Goal: Information Seeking & Learning: Learn about a topic

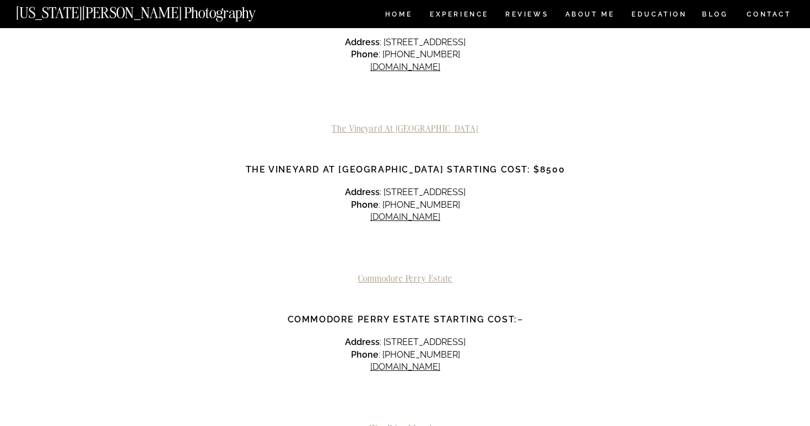
scroll to position [1366, 0]
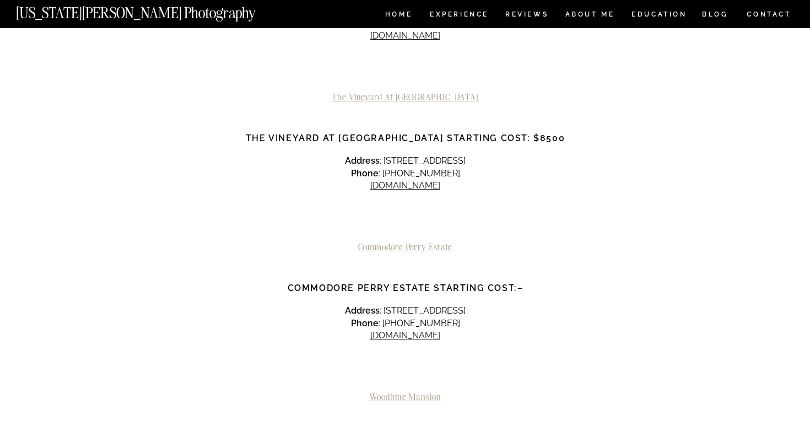
click at [392, 242] on h2 "Commodore Perry Estate" at bounding box center [405, 247] width 368 height 10
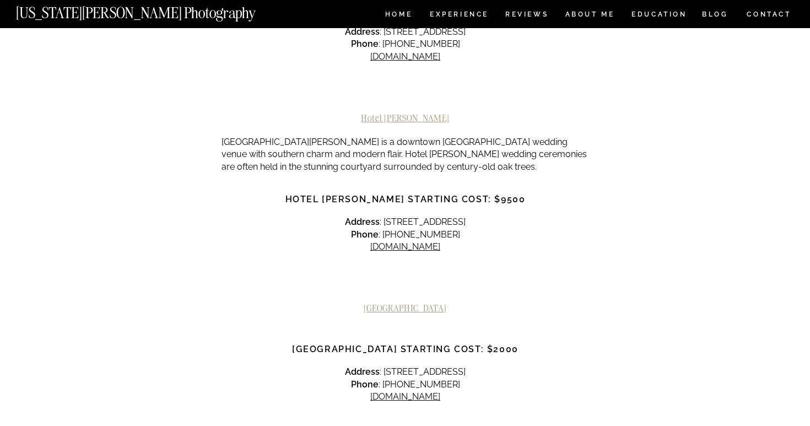
scroll to position [3581, 0]
drag, startPoint x: 283, startPoint y: 208, endPoint x: 340, endPoint y: 317, distance: 123.0
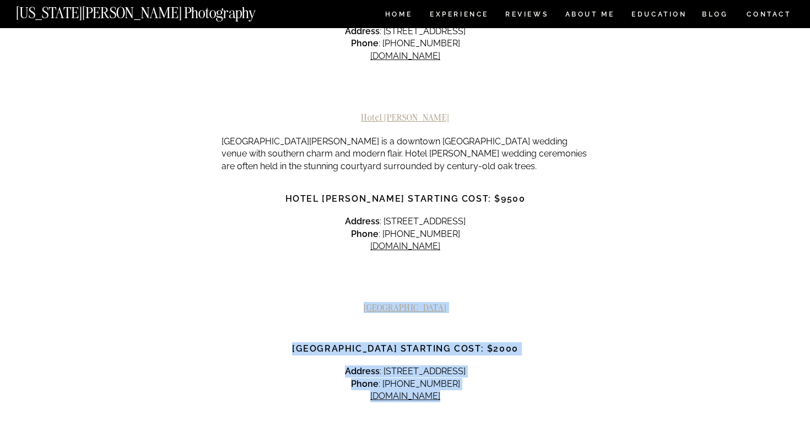
click at [340, 411] on div at bounding box center [405, 431] width 368 height 41
drag, startPoint x: 340, startPoint y: 317, endPoint x: 238, endPoint y: 116, distance: 225.0
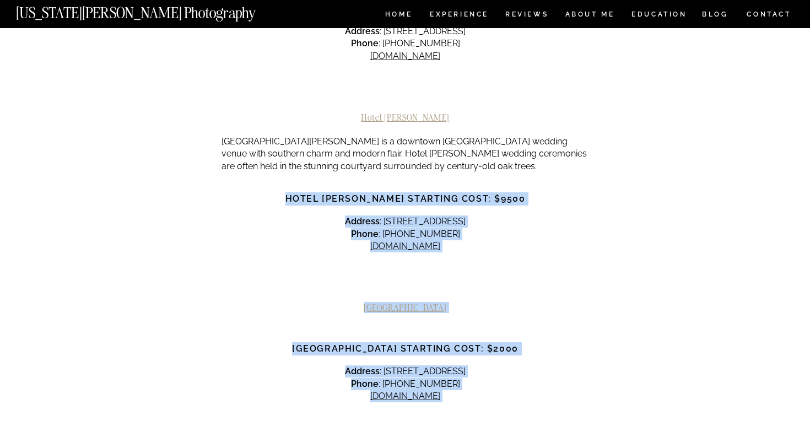
drag, startPoint x: 242, startPoint y: 84, endPoint x: 322, endPoint y: 387, distance: 313.3
click at [305, 343] on strong "[GEOGRAPHIC_DATA] Starting Cost: $2000" at bounding box center [405, 348] width 226 height 10
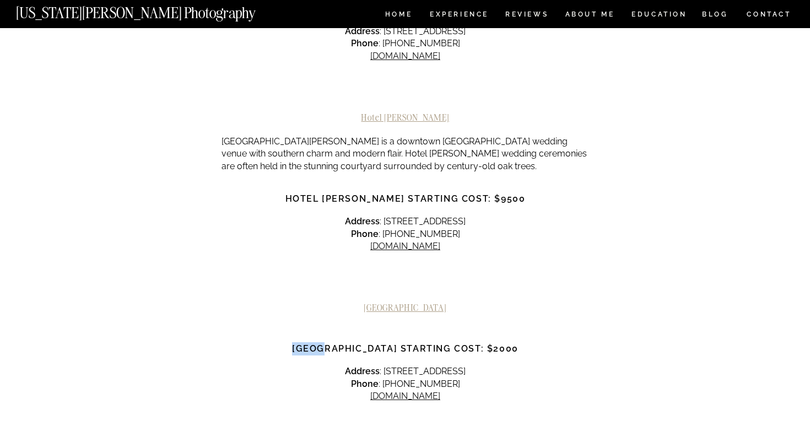
click at [305, 343] on strong "[GEOGRAPHIC_DATA] Starting Cost: $2000" at bounding box center [405, 348] width 226 height 10
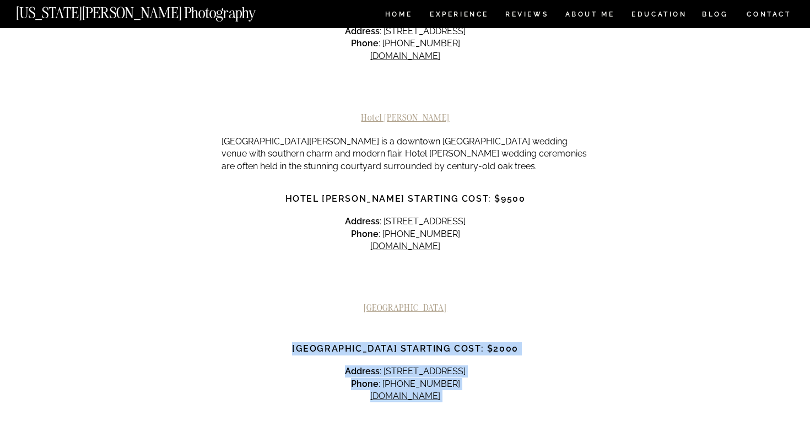
drag, startPoint x: 305, startPoint y: 250, endPoint x: 392, endPoint y: 322, distance: 113.1
click at [392, 411] on div at bounding box center [405, 431] width 368 height 41
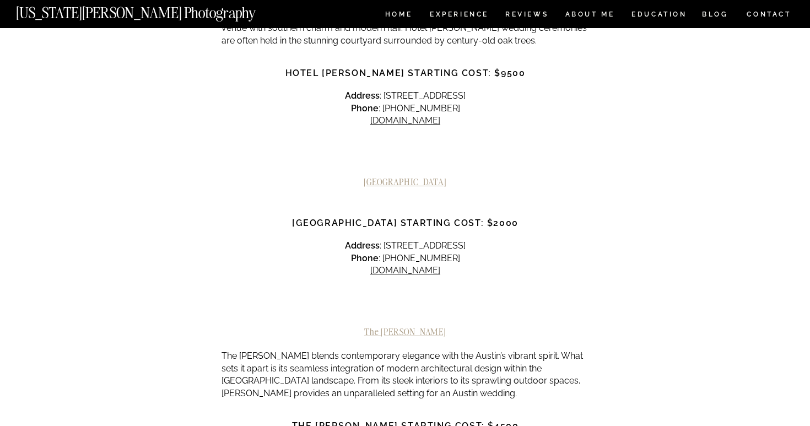
scroll to position [3718, 0]
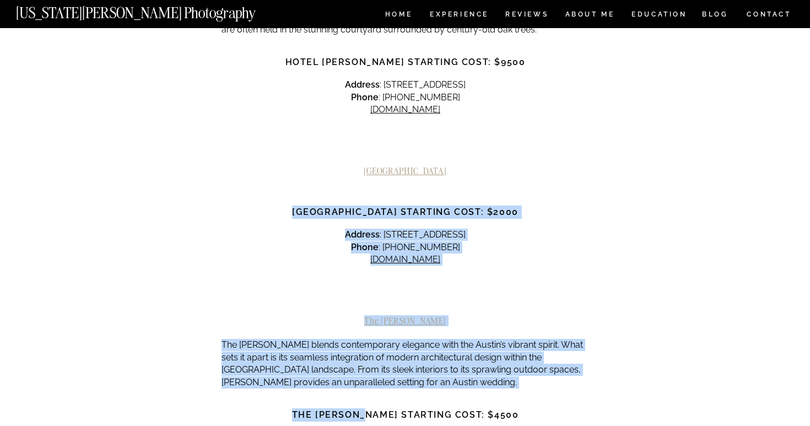
drag, startPoint x: 392, startPoint y: 322, endPoint x: 262, endPoint y: 113, distance: 246.8
click at [262, 206] on h3 "[GEOGRAPHIC_DATA] Starting Cost: $2000" at bounding box center [405, 212] width 368 height 13
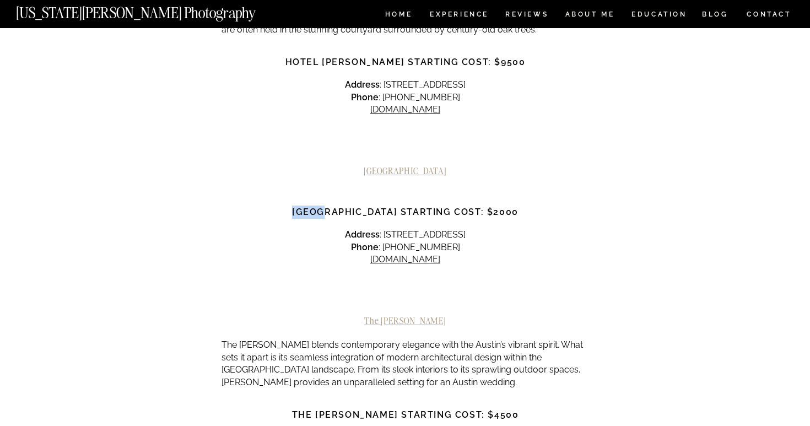
click at [262, 206] on h3 "[GEOGRAPHIC_DATA] Starting Cost: $2000" at bounding box center [405, 212] width 368 height 13
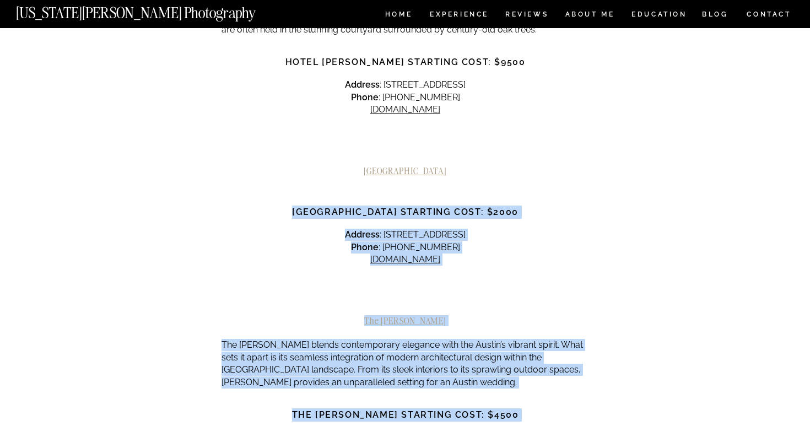
drag, startPoint x: 262, startPoint y: 113, endPoint x: 457, endPoint y: 385, distance: 334.4
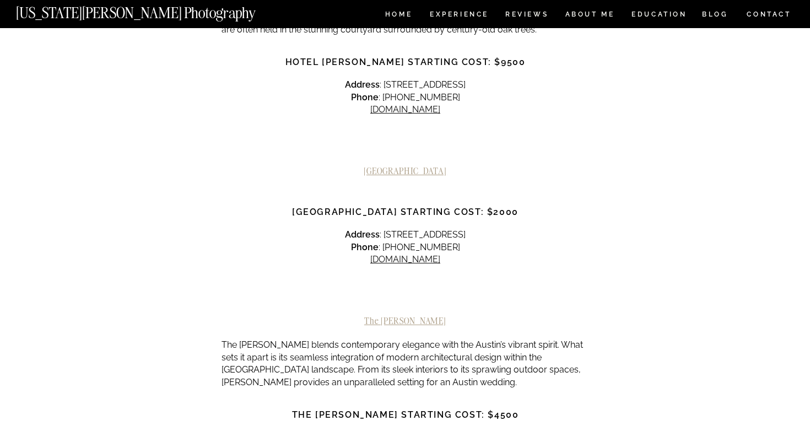
drag, startPoint x: 467, startPoint y: 374, endPoint x: 234, endPoint y: 123, distance: 343.1
click at [234, 206] on h3 "[GEOGRAPHIC_DATA] Starting Cost: $2000" at bounding box center [405, 212] width 368 height 13
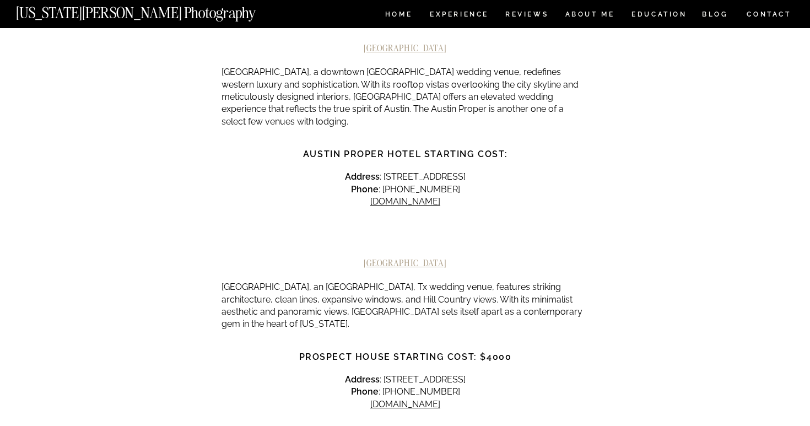
scroll to position [2879, 0]
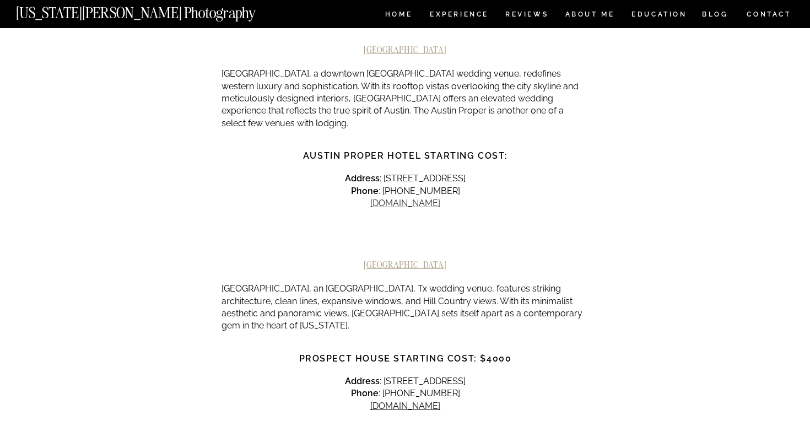
click at [423, 198] on link "[DOMAIN_NAME]" at bounding box center [405, 203] width 70 height 10
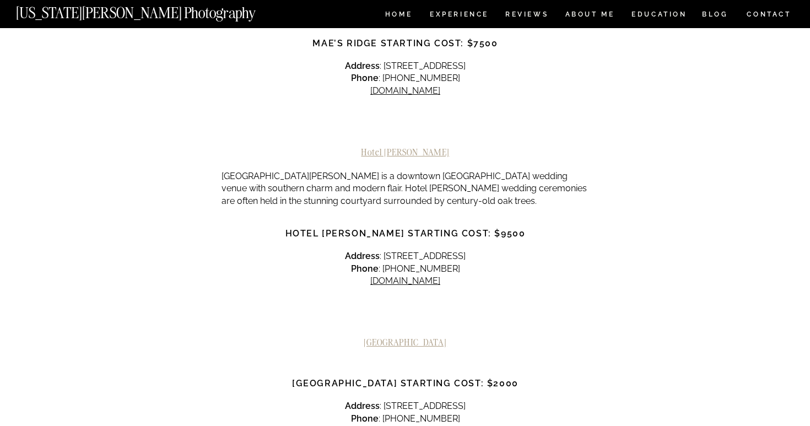
scroll to position [3549, 0]
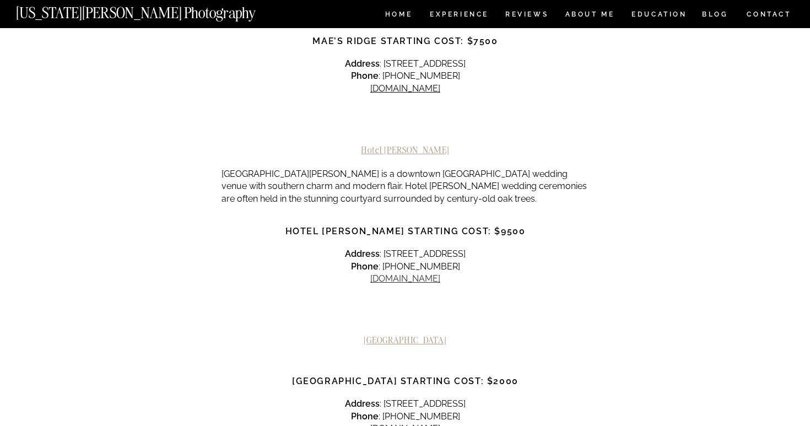
click at [412, 273] on link "[DOMAIN_NAME]" at bounding box center [405, 278] width 70 height 10
